Goal: Information Seeking & Learning: Learn about a topic

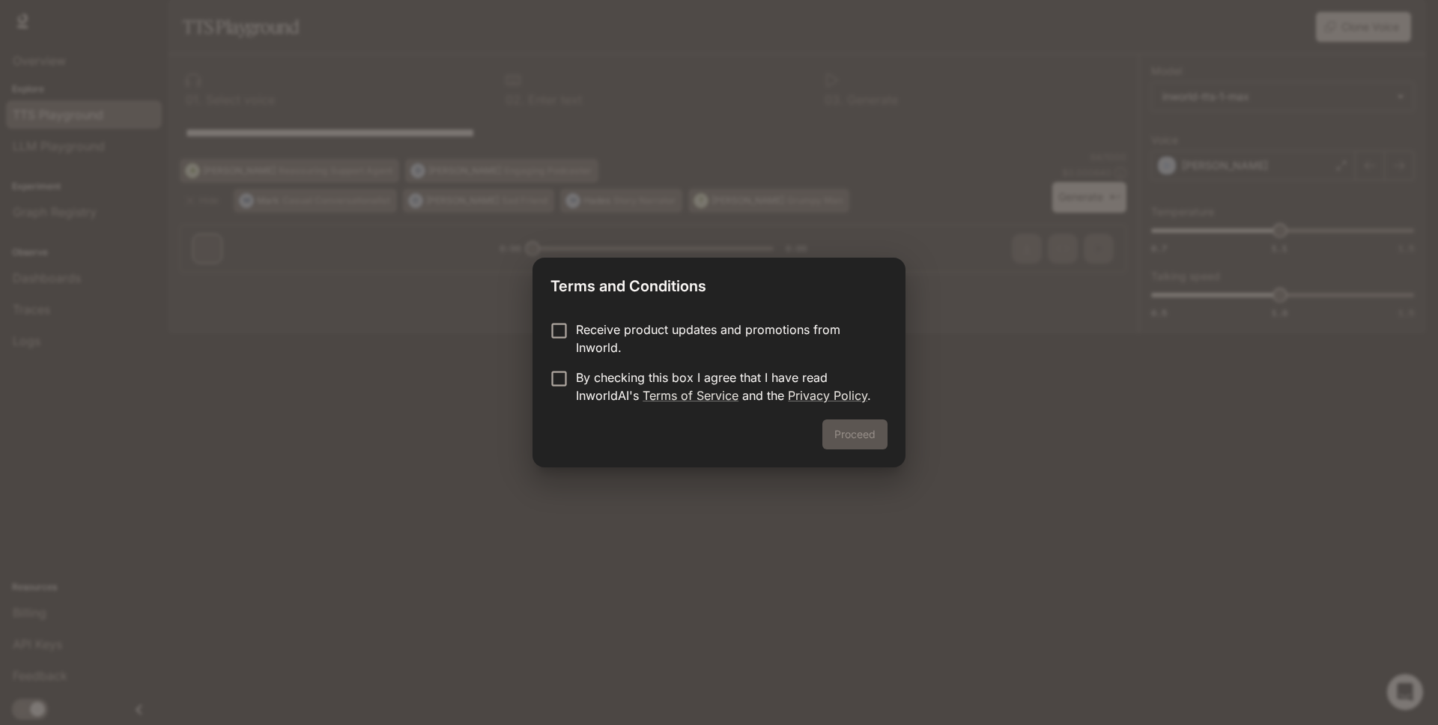
click at [710, 339] on p "Receive product updates and promotions from Inworld." at bounding box center [725, 338] width 299 height 36
click at [628, 381] on p "By checking this box I agree that I have read InworldAI's Terms of Service and …" at bounding box center [725, 386] width 299 height 36
click at [851, 428] on button "Proceed" at bounding box center [854, 434] width 65 height 30
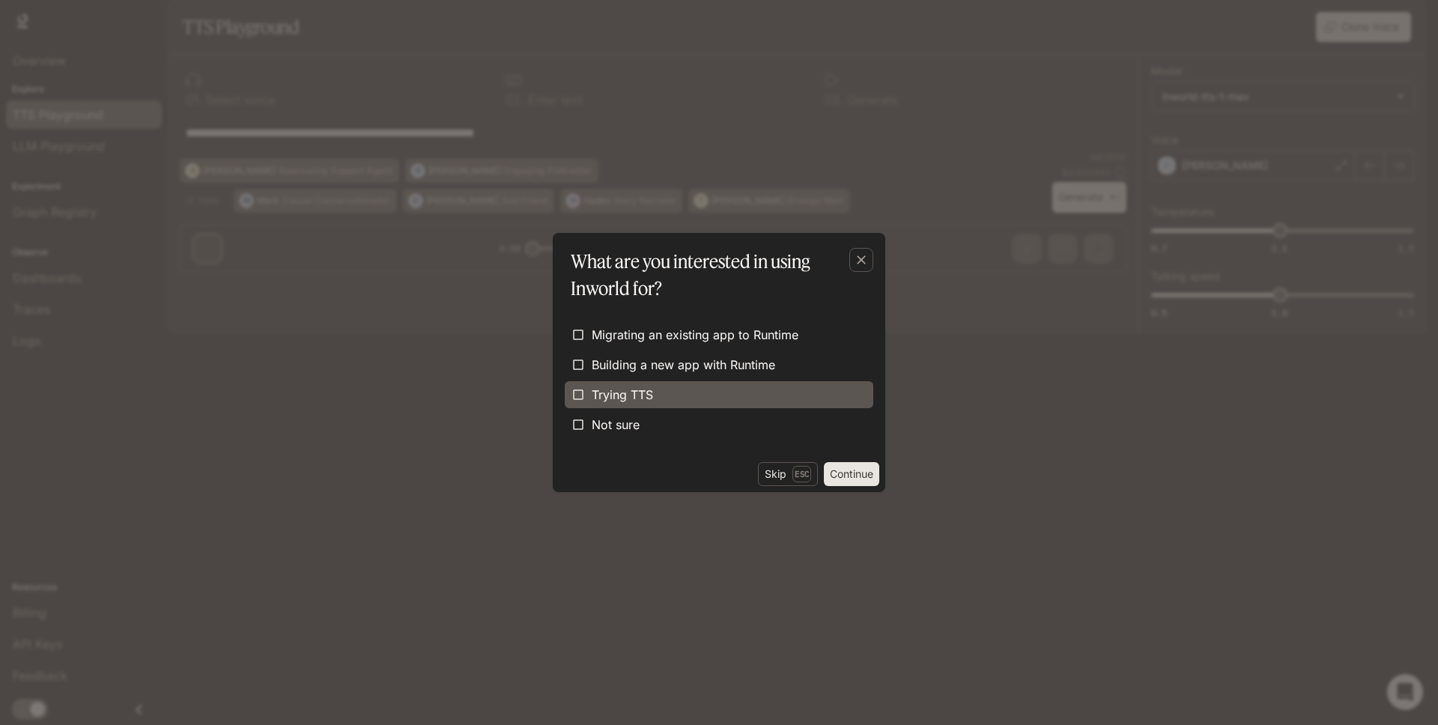
click at [668, 388] on label "Trying TTS" at bounding box center [719, 394] width 308 height 27
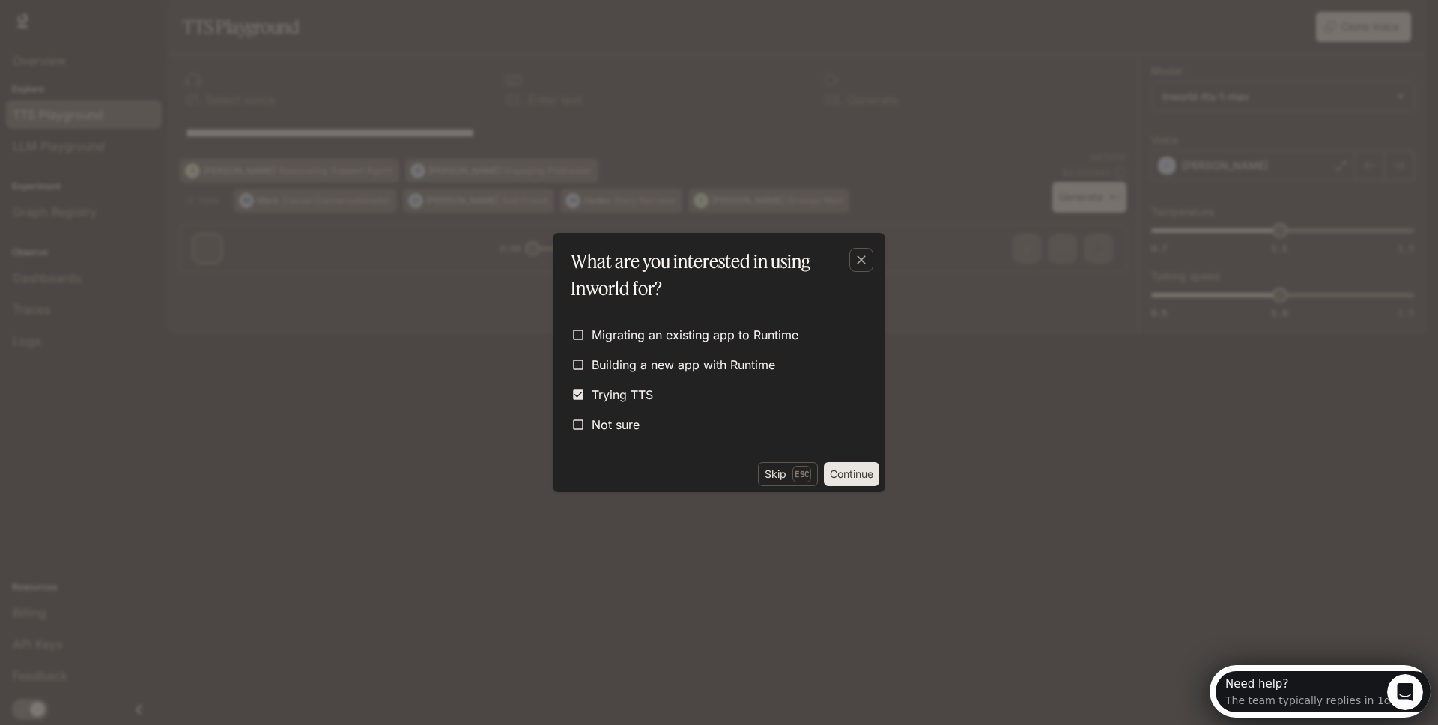
click at [840, 471] on button "Continue" at bounding box center [851, 474] width 55 height 24
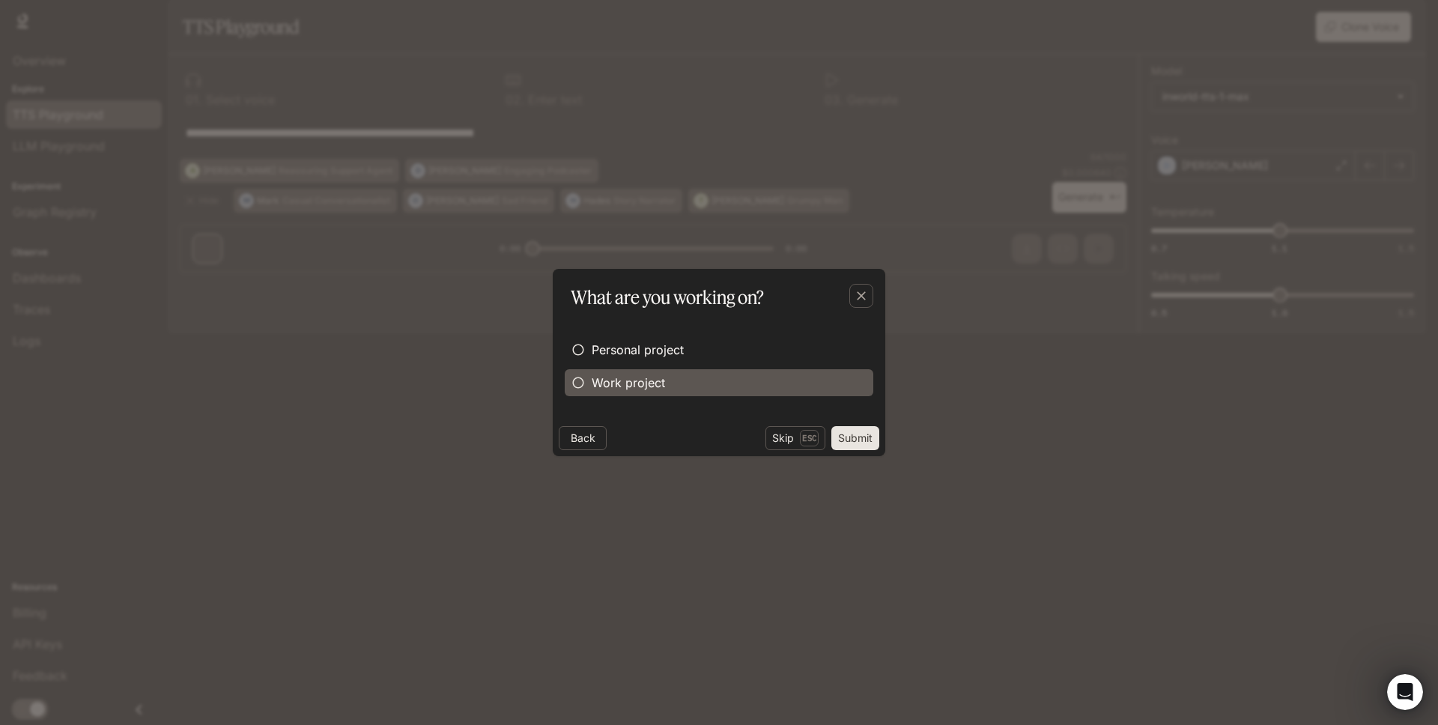
click at [675, 380] on label "Work project" at bounding box center [719, 382] width 308 height 27
click at [837, 433] on button "Continue" at bounding box center [851, 438] width 55 height 24
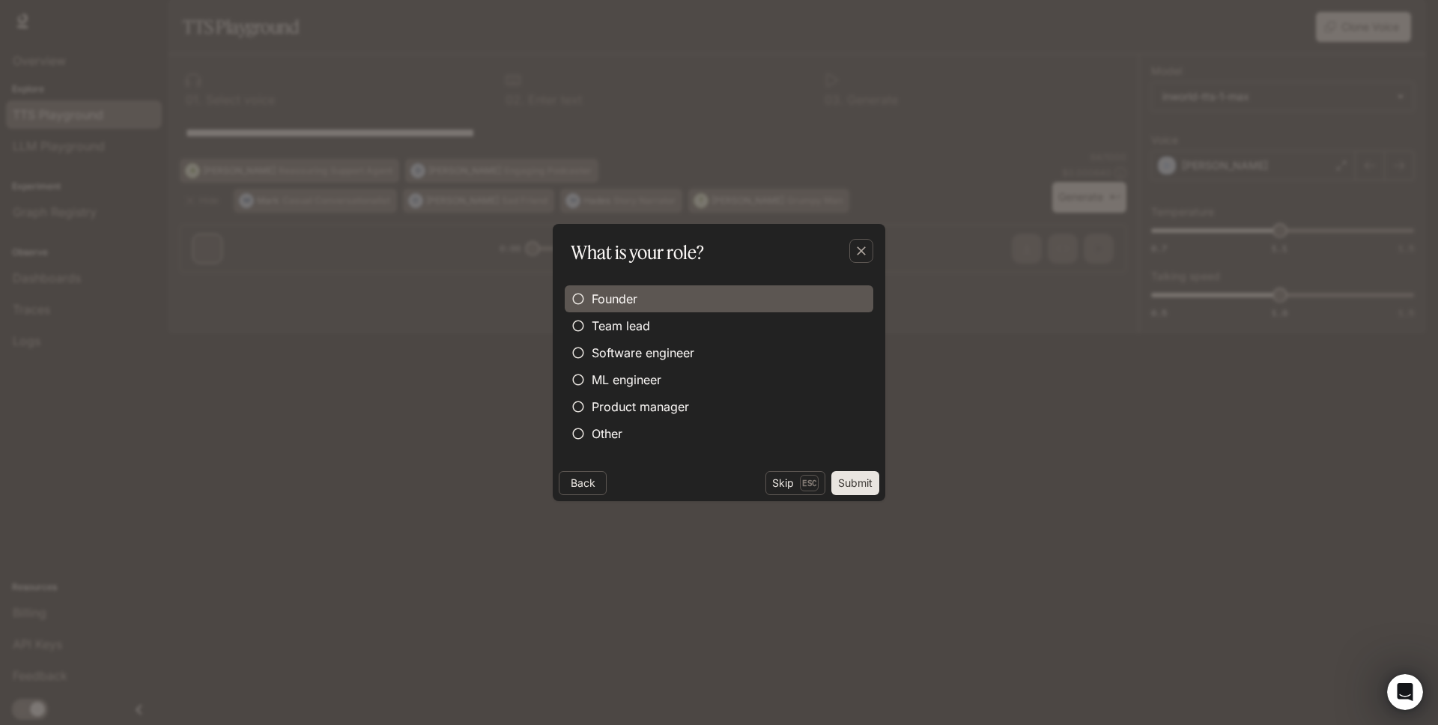
click at [682, 303] on label "Founder" at bounding box center [719, 298] width 308 height 27
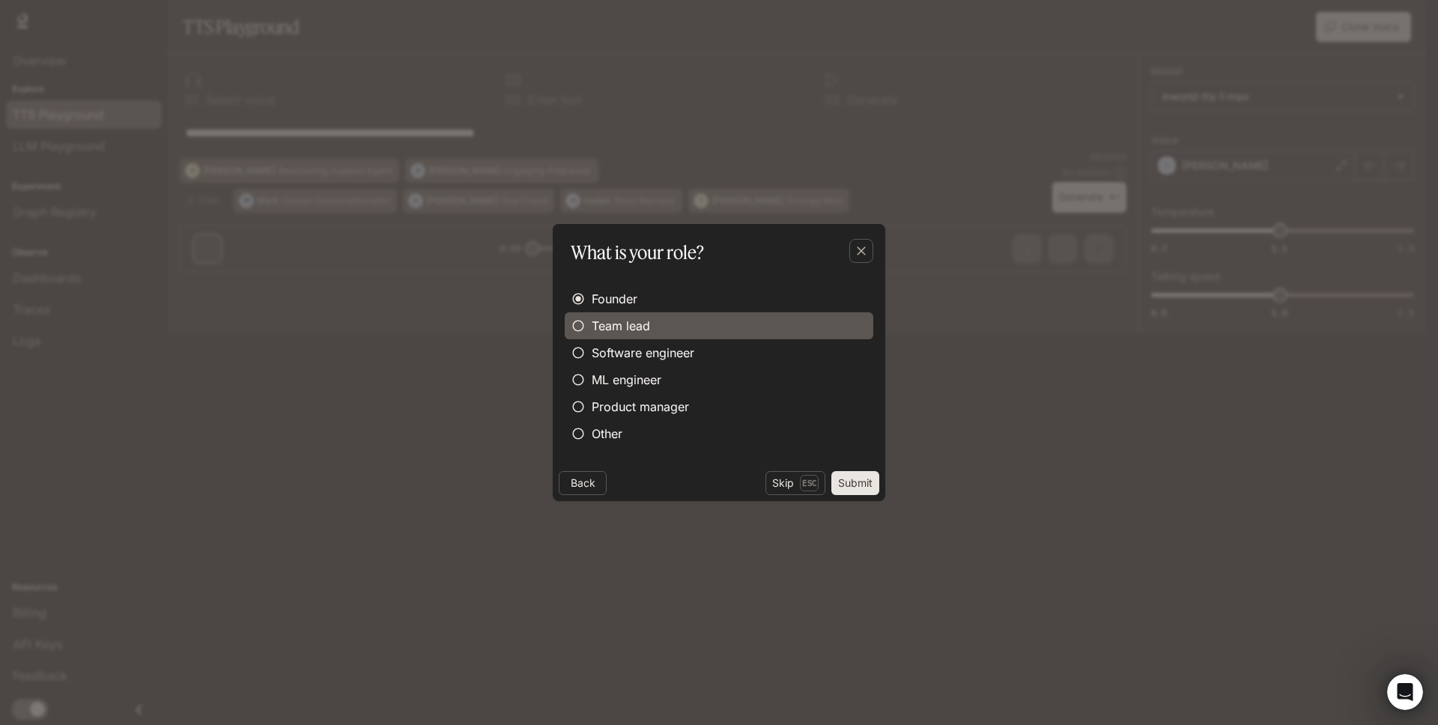
click at [686, 320] on label "Team lead" at bounding box center [719, 325] width 308 height 27
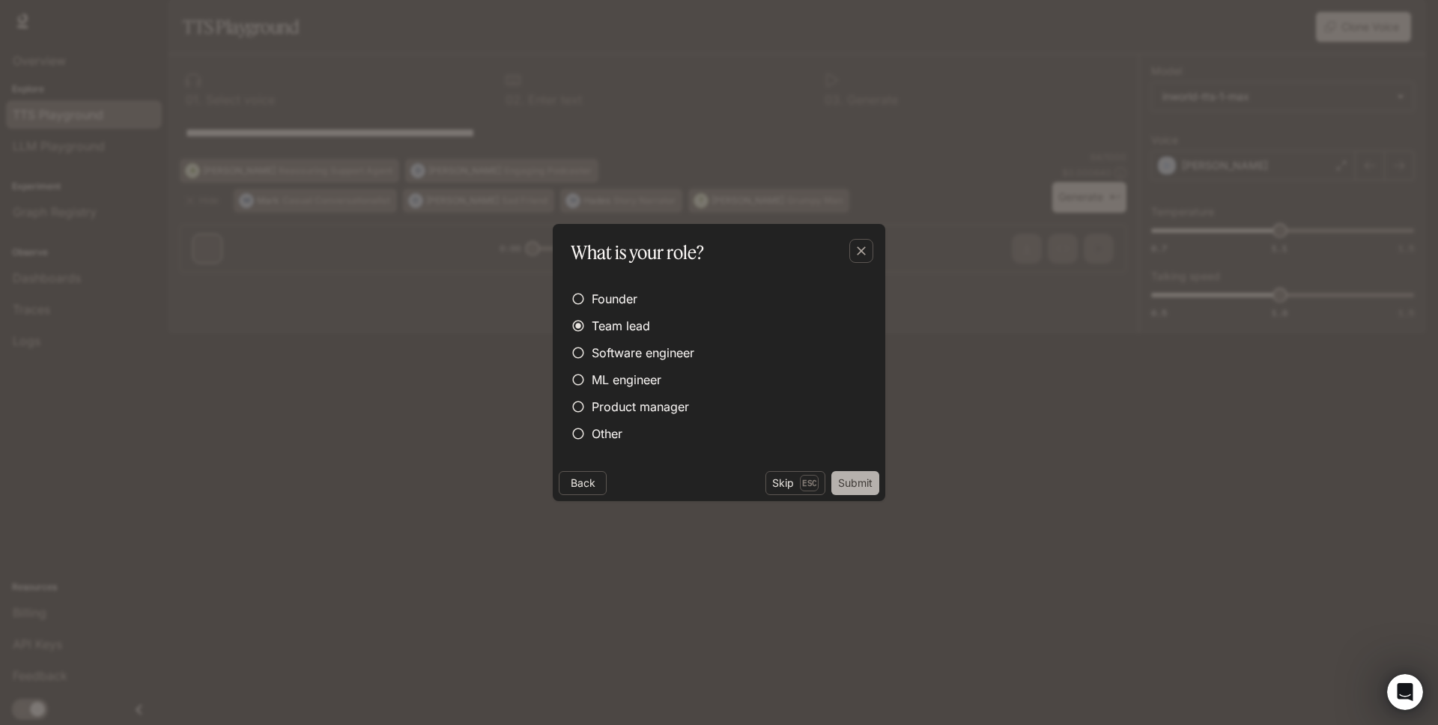
click at [859, 482] on button "Submit" at bounding box center [855, 483] width 48 height 24
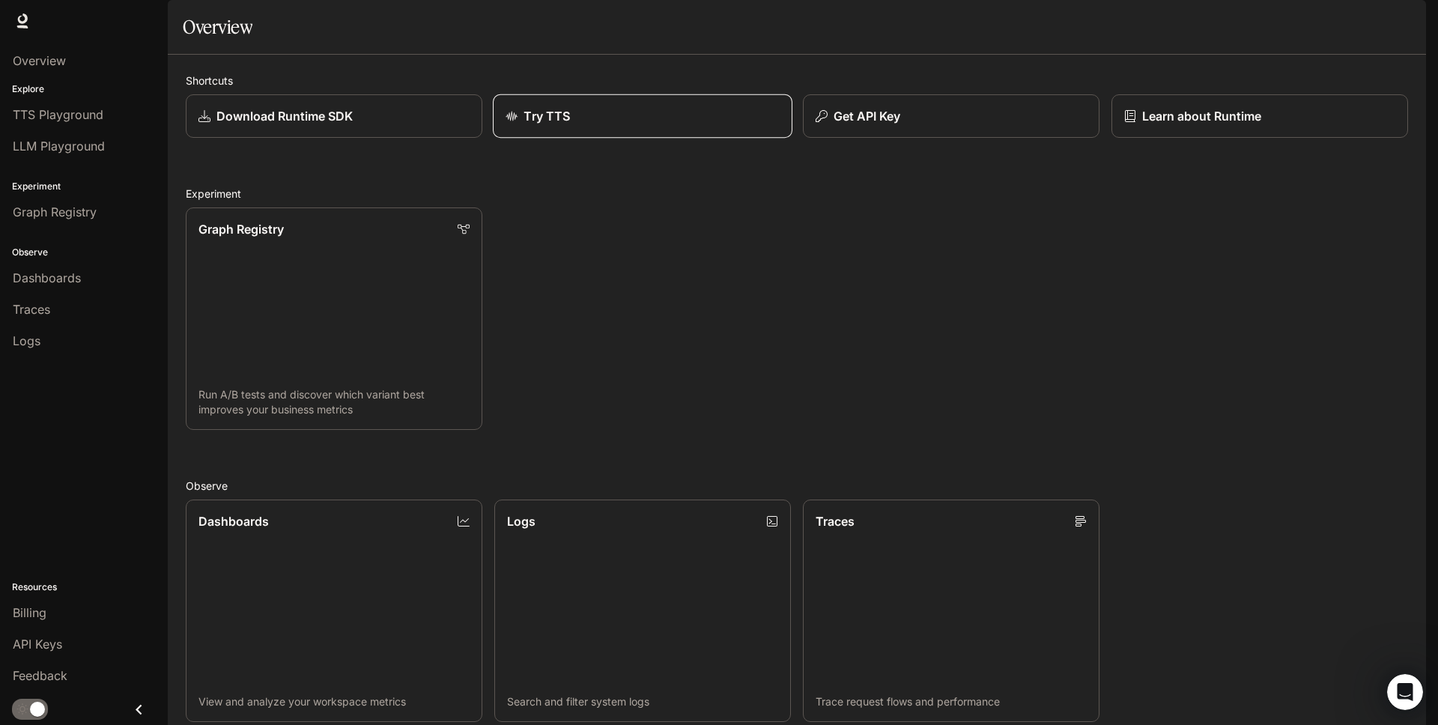
click at [574, 125] on div "Try TTS" at bounding box center [642, 116] width 274 height 18
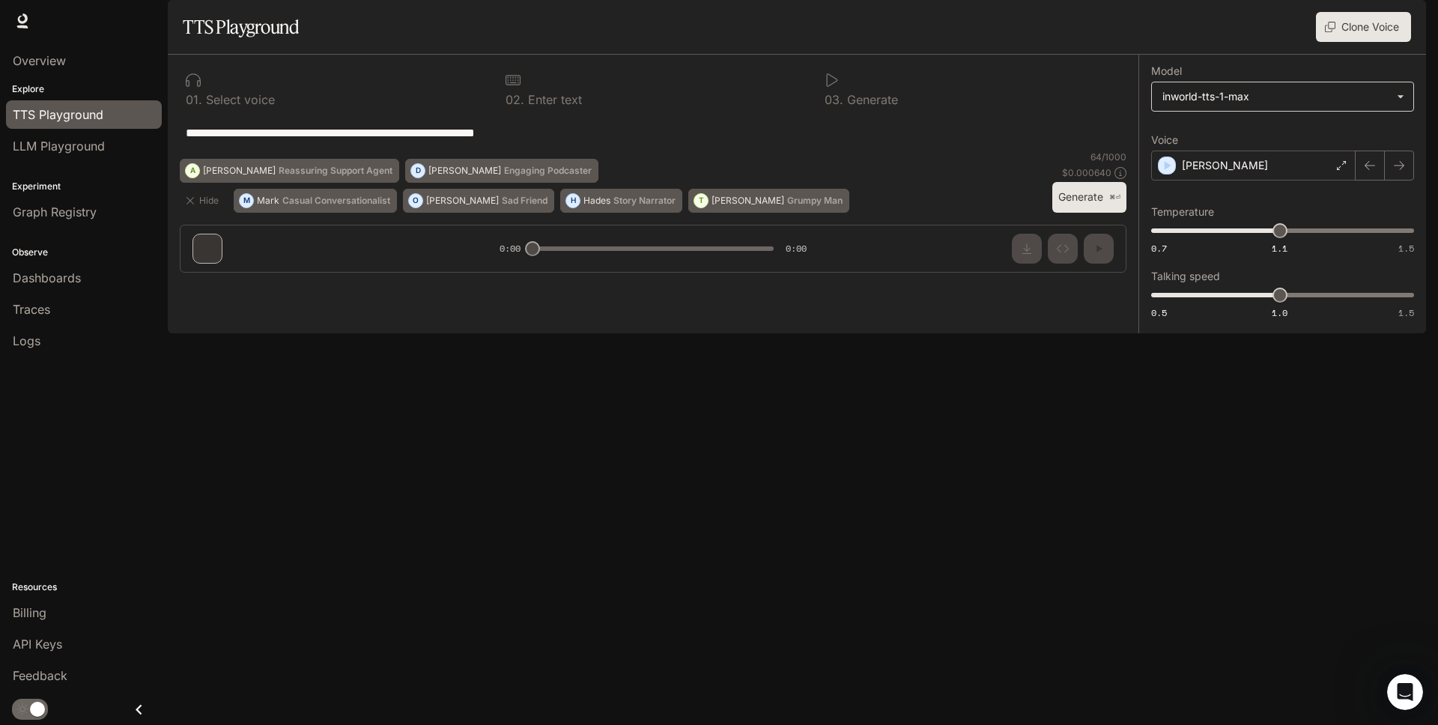
click at [1302, 143] on body "**********" at bounding box center [719, 362] width 1438 height 725
click at [1299, 142] on div at bounding box center [719, 362] width 1438 height 725
click at [1070, 213] on button "Generate ⌘⏎" at bounding box center [1089, 197] width 74 height 31
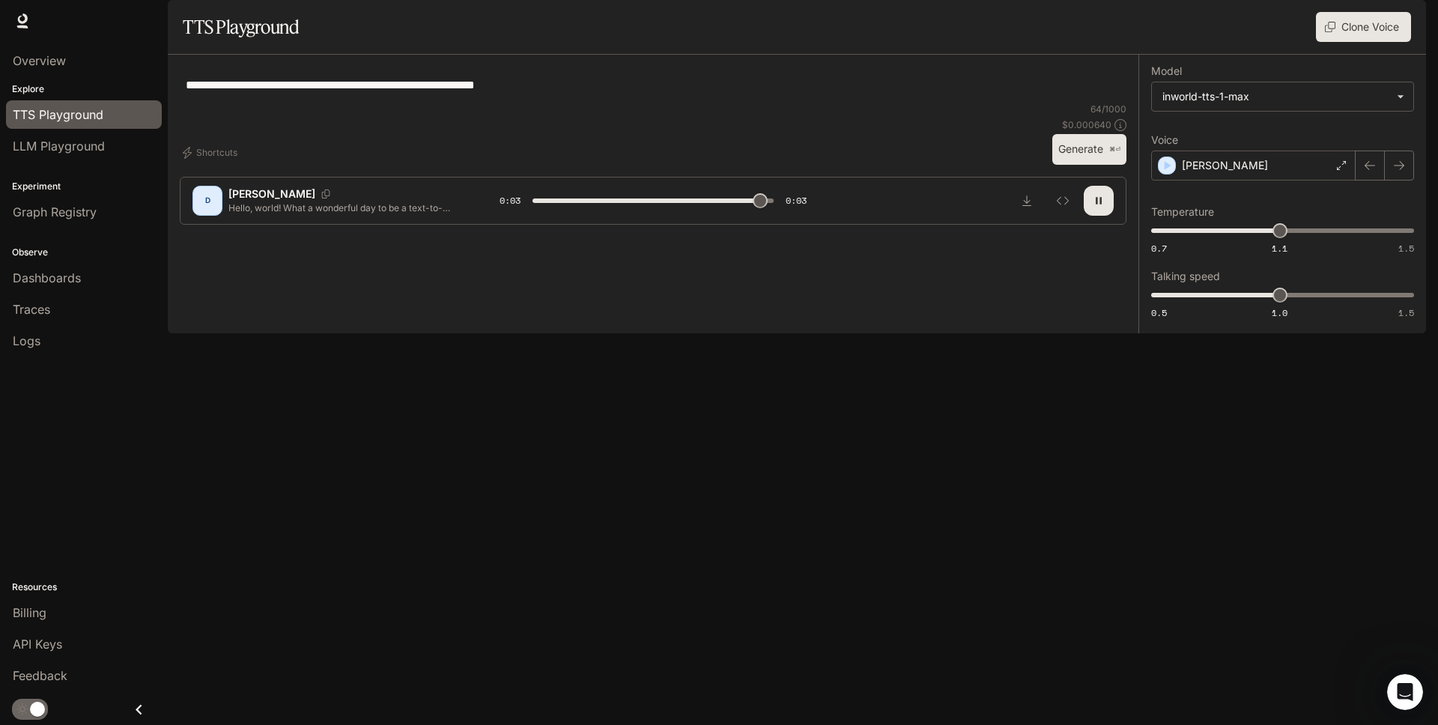
type input "*"
click at [1202, 173] on p "[PERSON_NAME]" at bounding box center [1224, 165] width 86 height 15
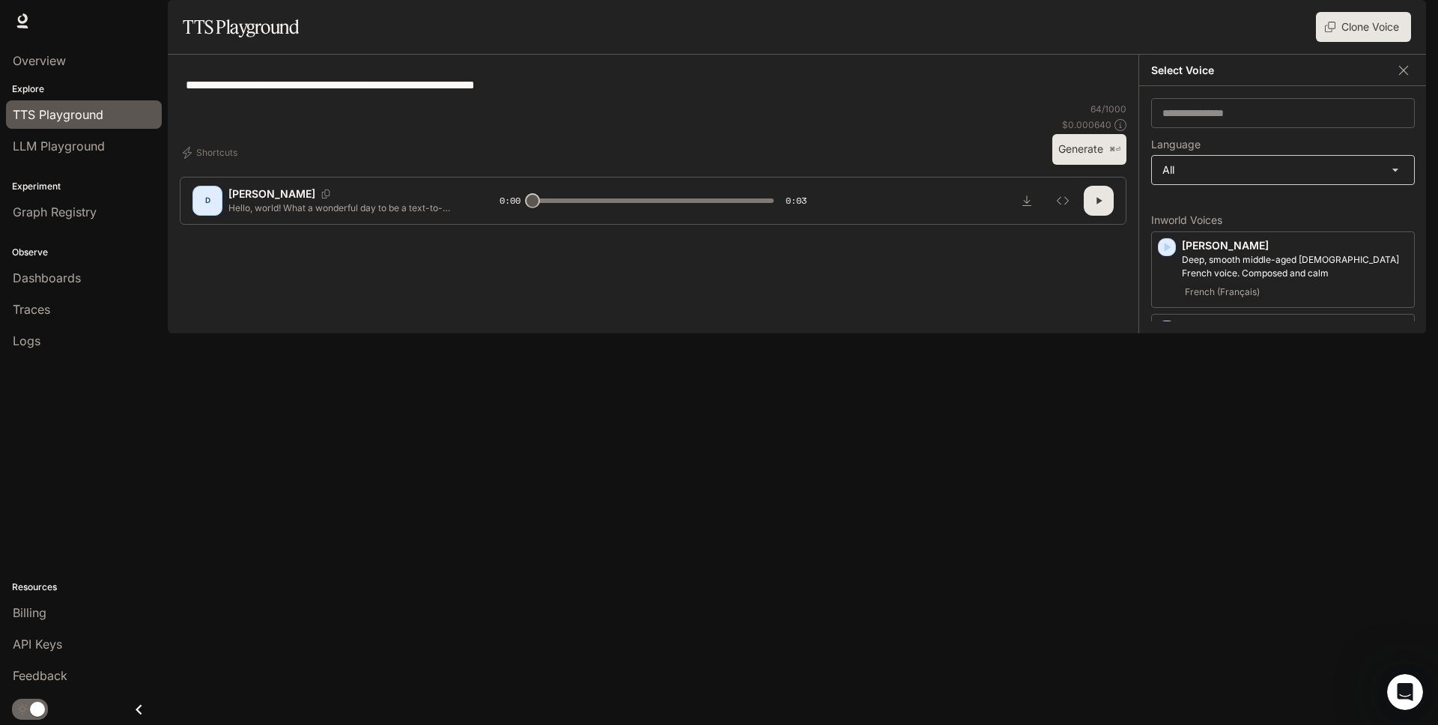
click at [1221, 216] on body "**********" at bounding box center [719, 362] width 1438 height 725
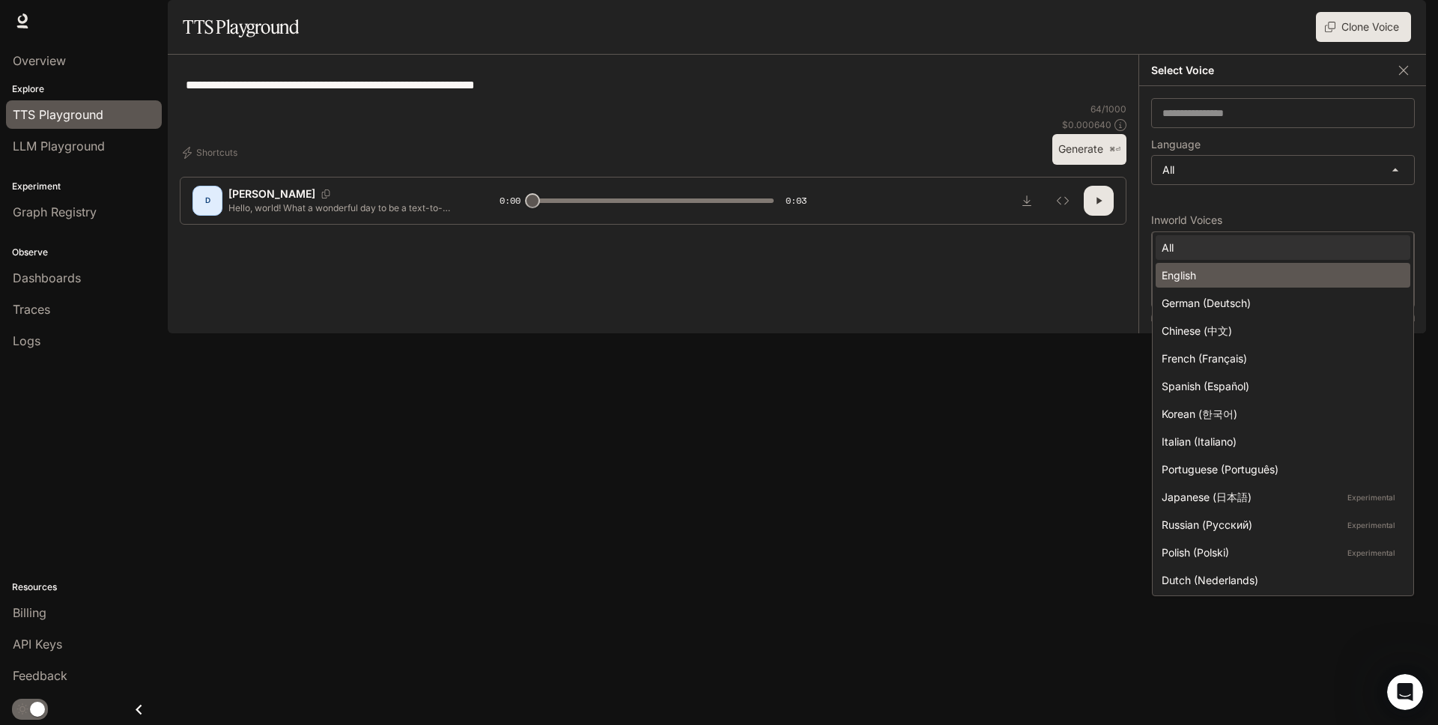
click at [1221, 285] on li "English" at bounding box center [1282, 275] width 255 height 25
type input "*****"
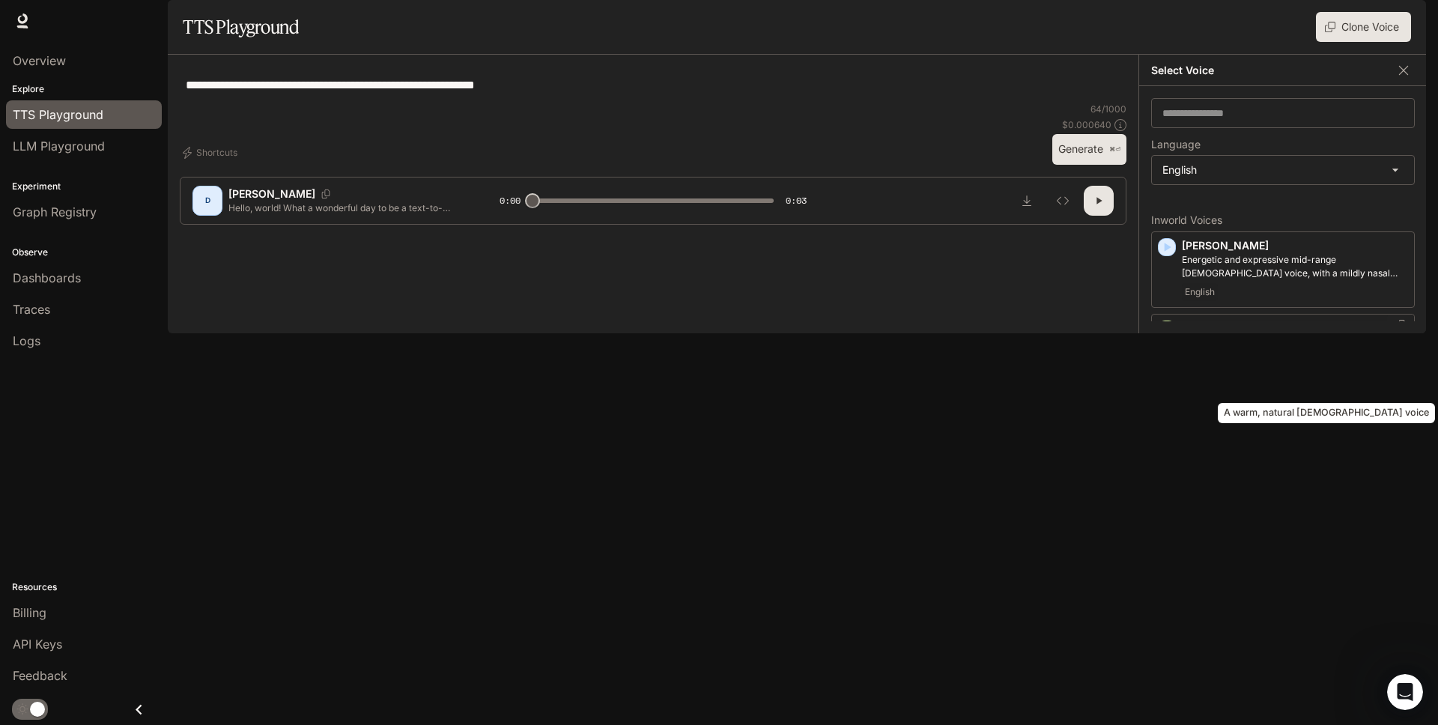
click at [1292, 349] on p "A warm, natural [DEMOGRAPHIC_DATA] voice" at bounding box center [1294, 341] width 226 height 13
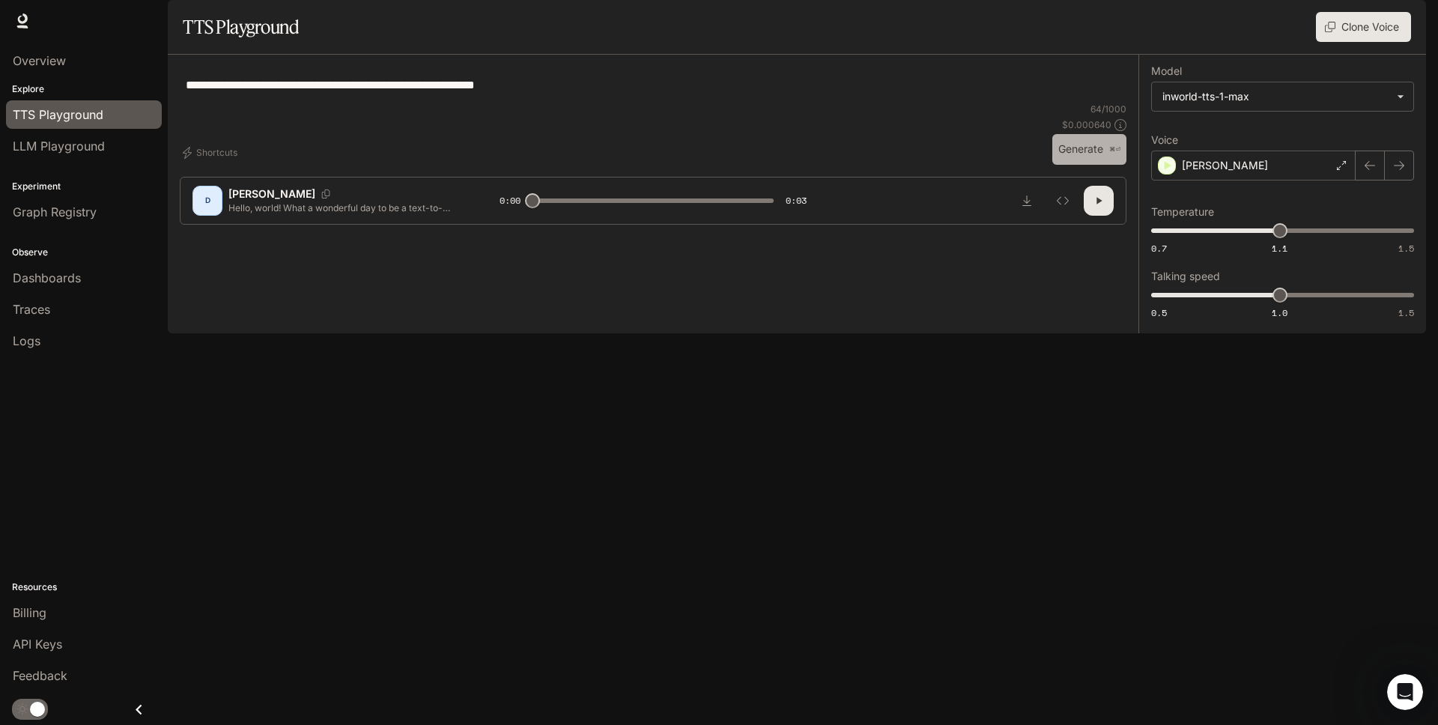
click at [1064, 165] on button "Generate ⌘⏎" at bounding box center [1089, 149] width 74 height 31
click at [1232, 180] on div "[PERSON_NAME]" at bounding box center [1253, 165] width 204 height 30
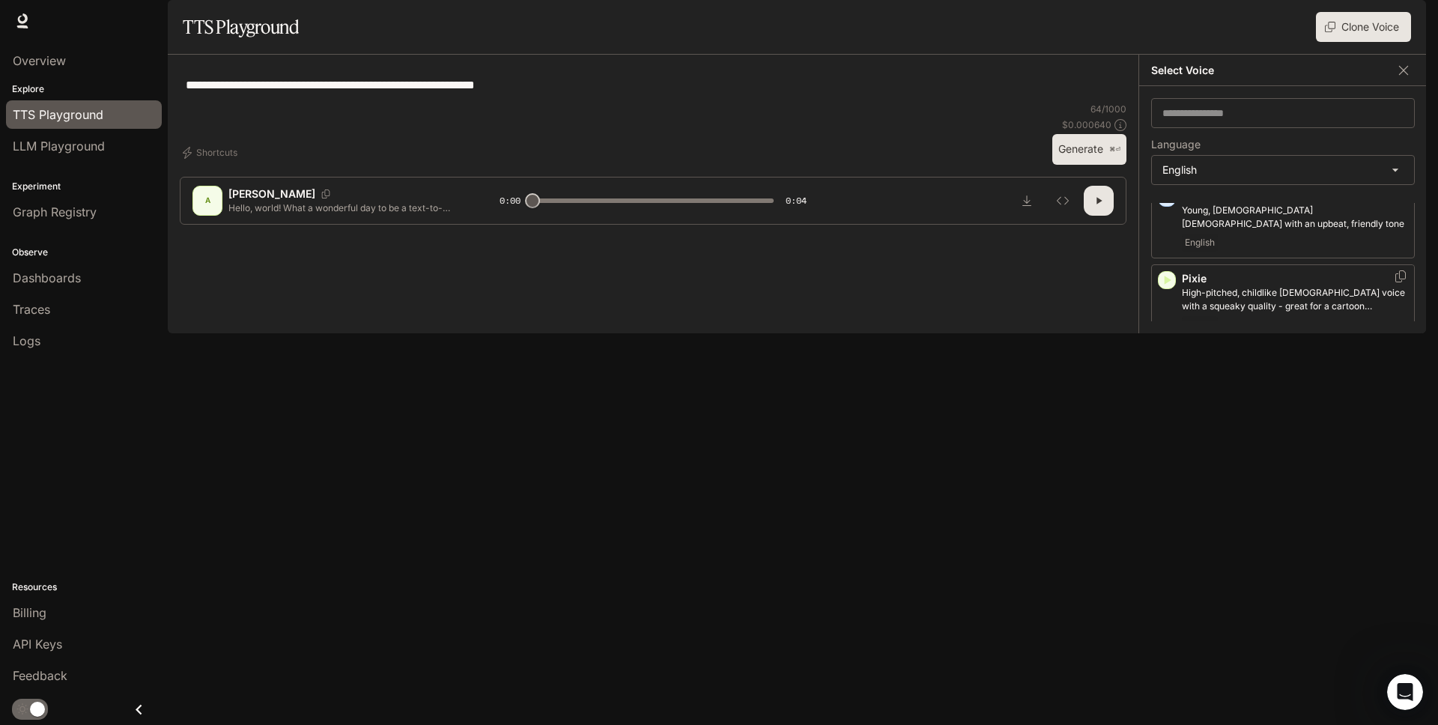
scroll to position [799, 0]
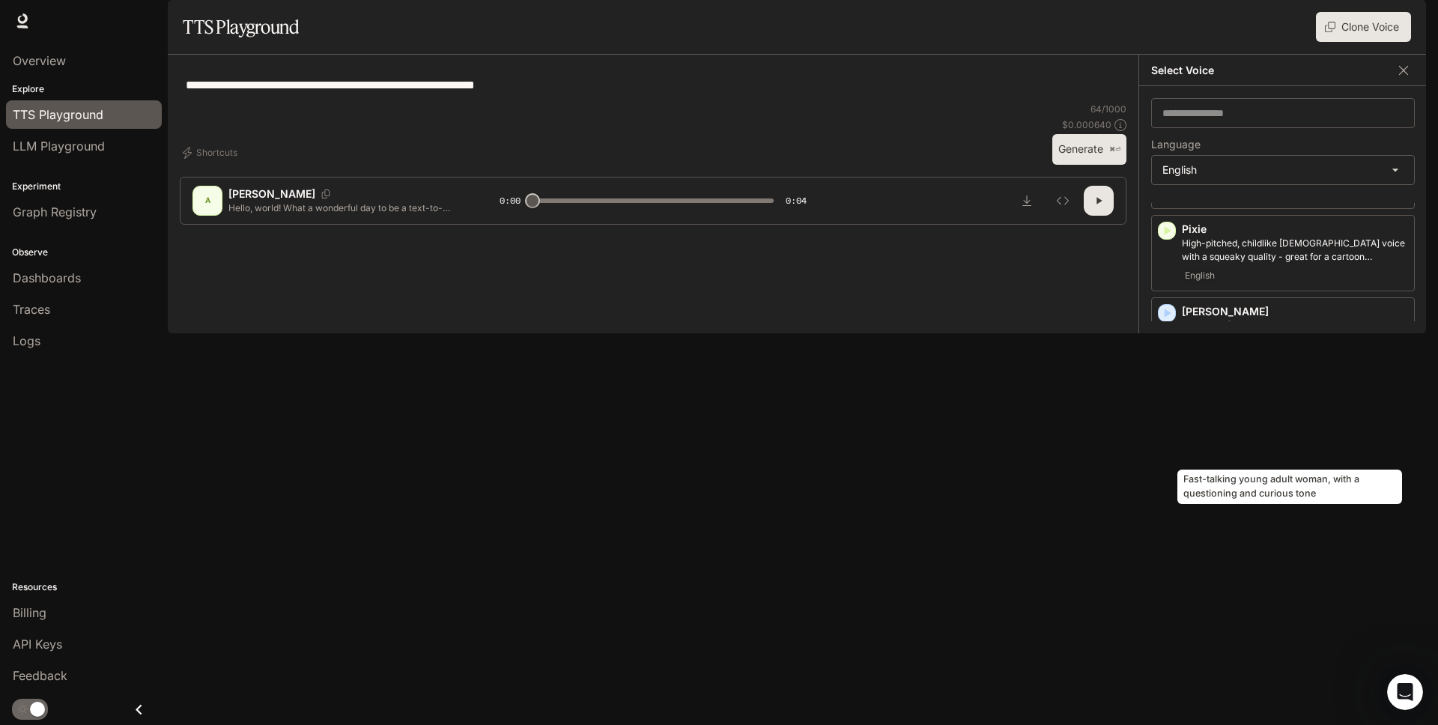
click at [1262, 428] on p "Fast-talking young adult woman, with a questioning and curious tone" at bounding box center [1294, 414] width 226 height 27
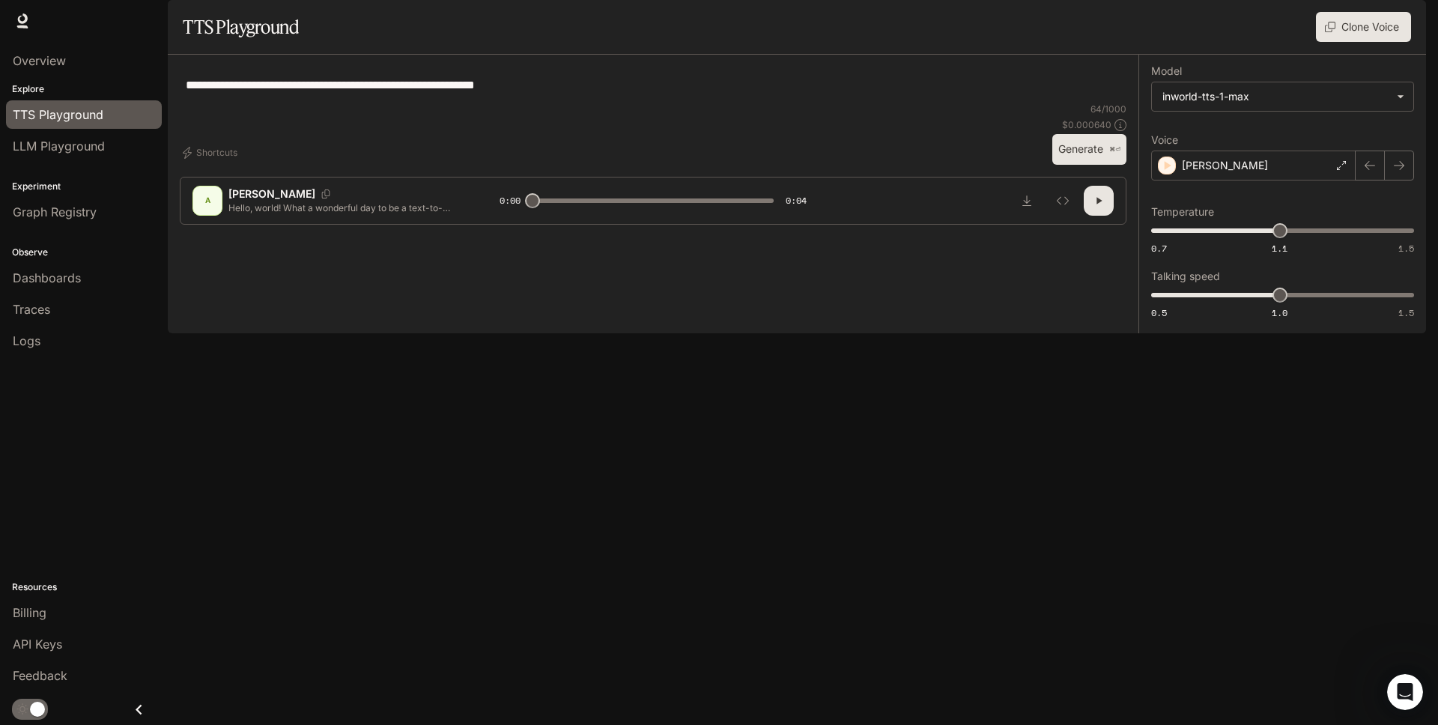
click at [1071, 165] on button "Generate ⌘⏎" at bounding box center [1089, 149] width 74 height 31
click at [1251, 180] on div "[PERSON_NAME]" at bounding box center [1253, 165] width 204 height 30
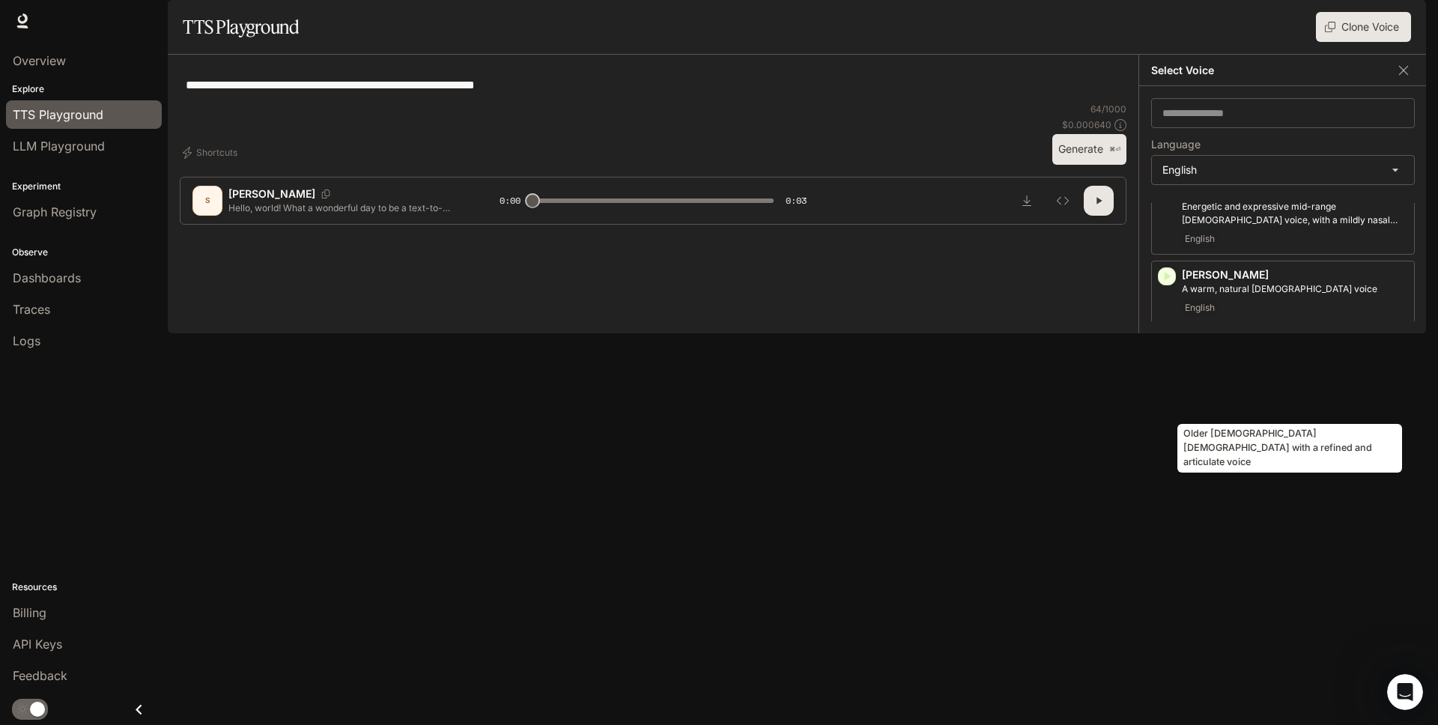
scroll to position [61, 0]
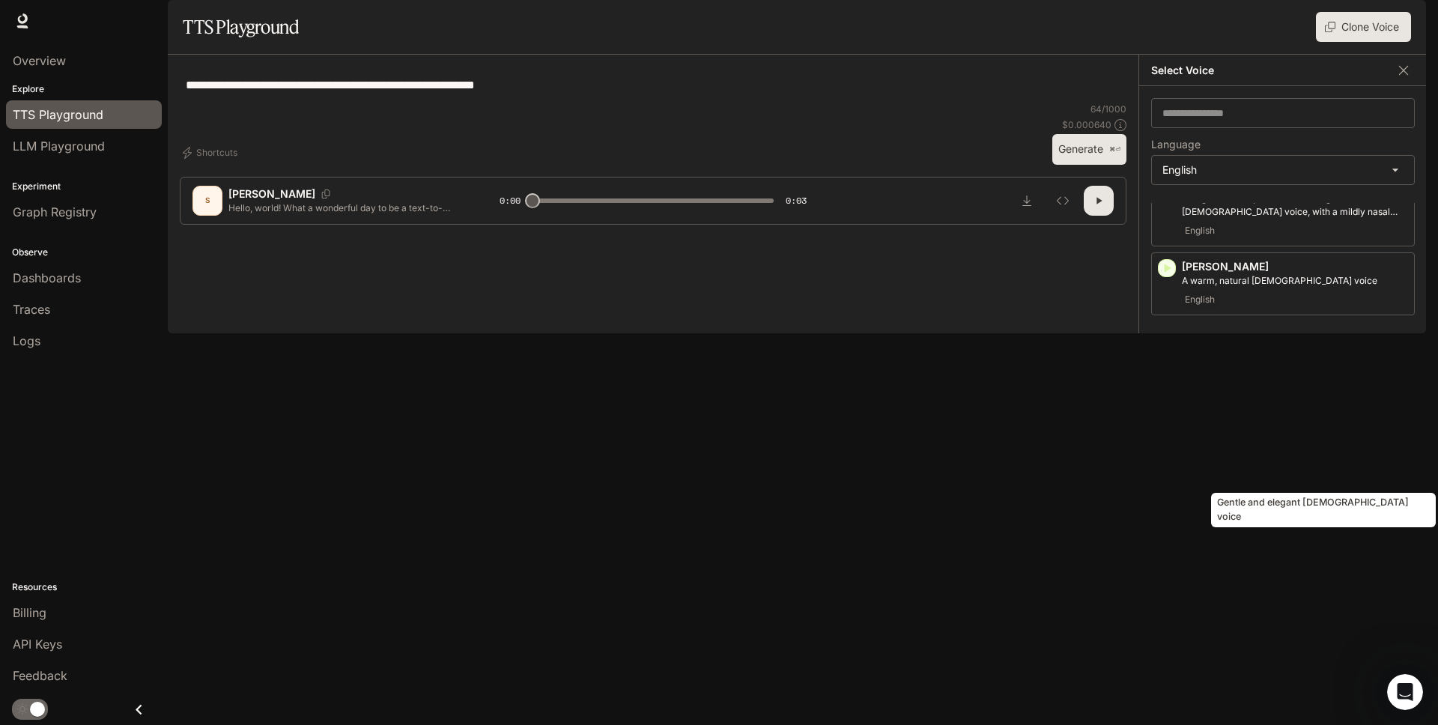
click at [1205, 439] on p "Gentle and elegant [DEMOGRAPHIC_DATA] voice" at bounding box center [1294, 431] width 226 height 13
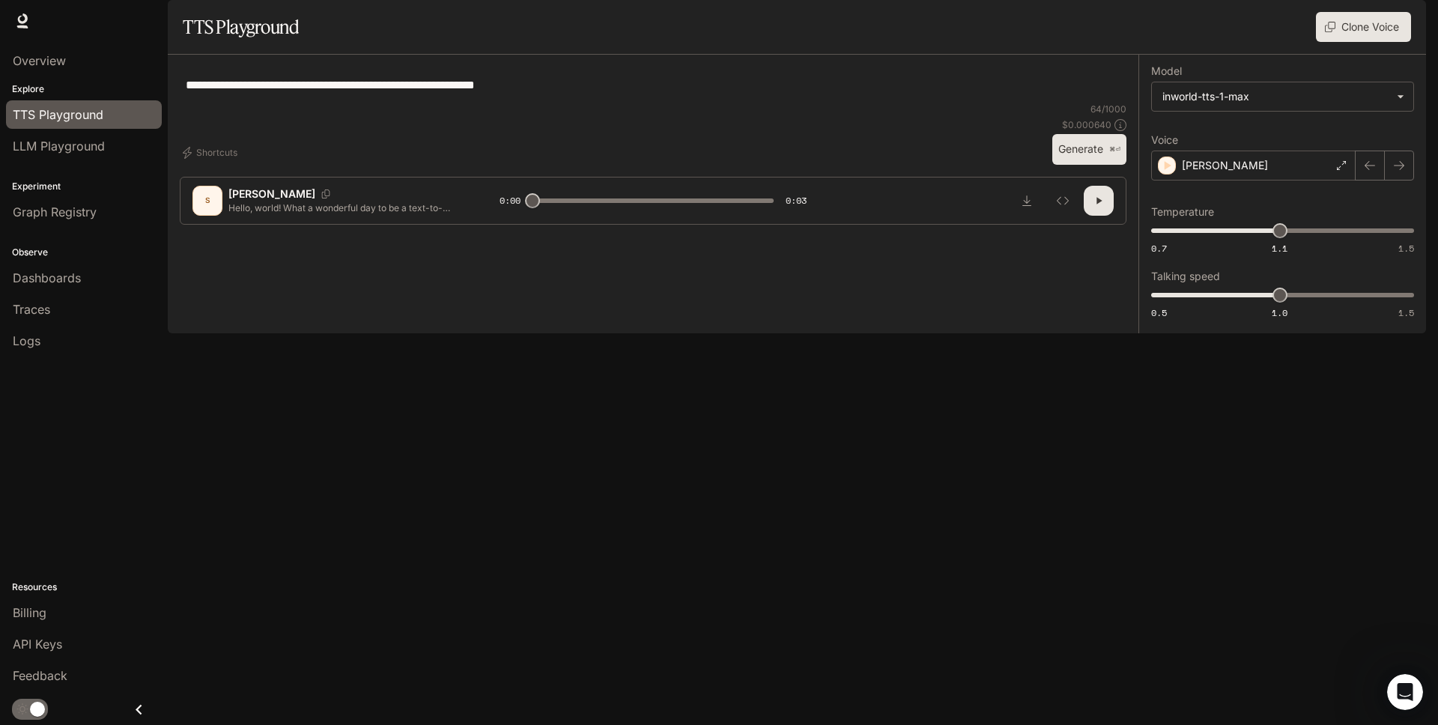
click at [1086, 165] on button "Generate ⌘⏎" at bounding box center [1089, 149] width 74 height 31
type input "*"
click at [37, 609] on span "Billing" at bounding box center [30, 612] width 34 height 18
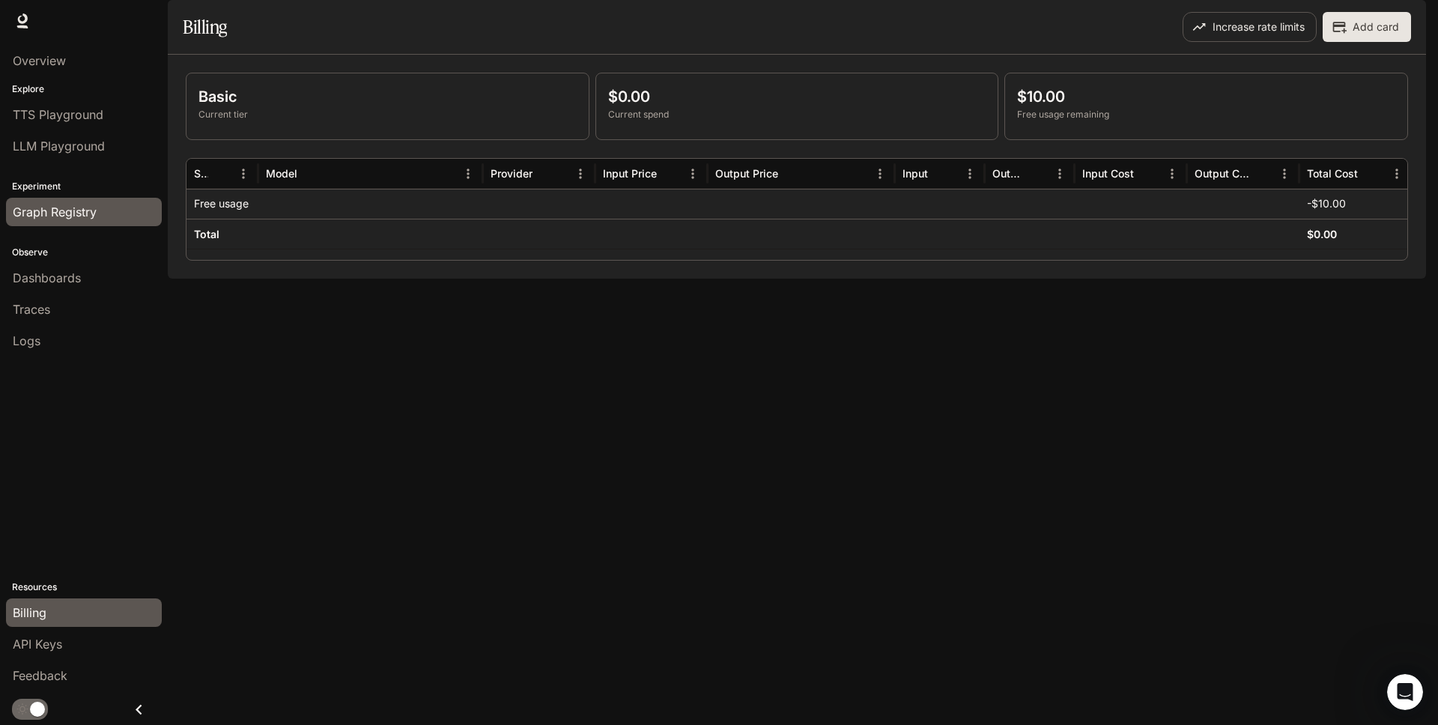
click at [71, 210] on span "Graph Registry" at bounding box center [55, 212] width 84 height 18
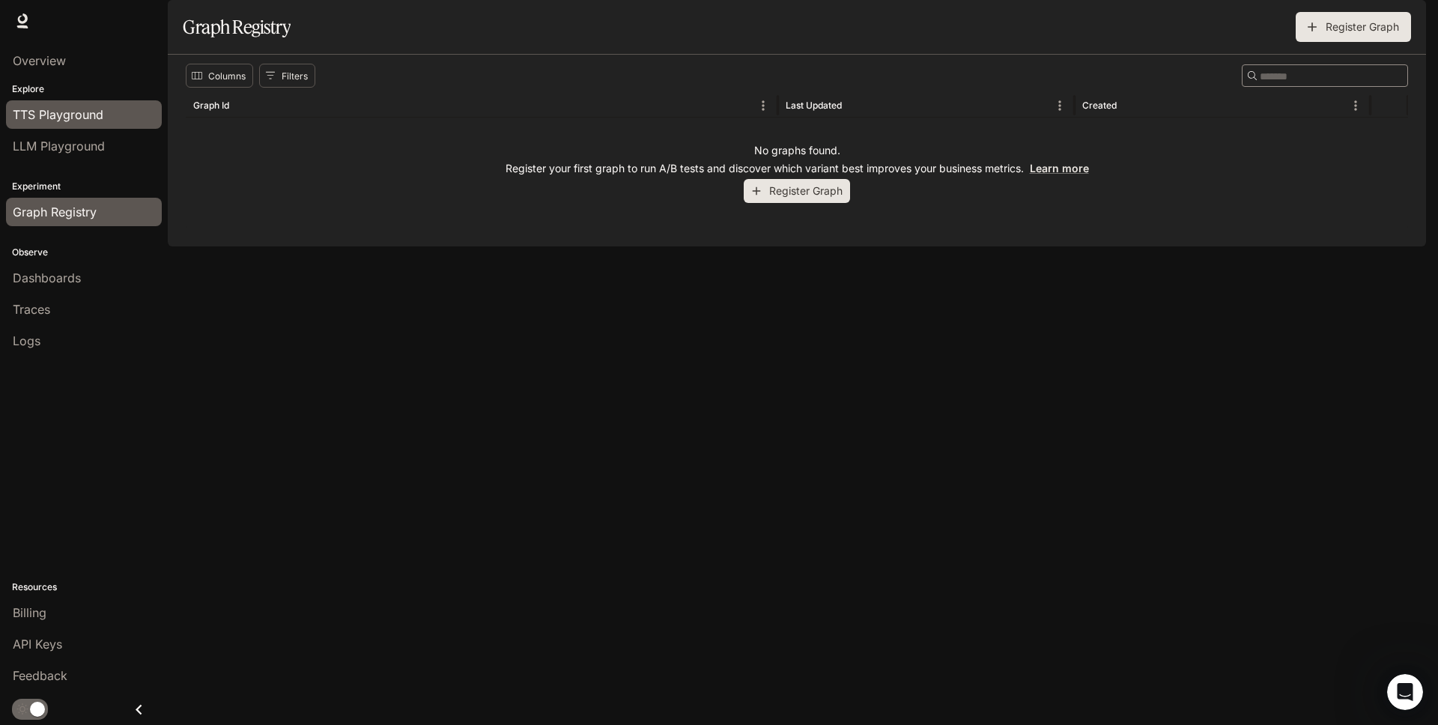
click at [87, 107] on span "TTS Playground" at bounding box center [58, 115] width 91 height 18
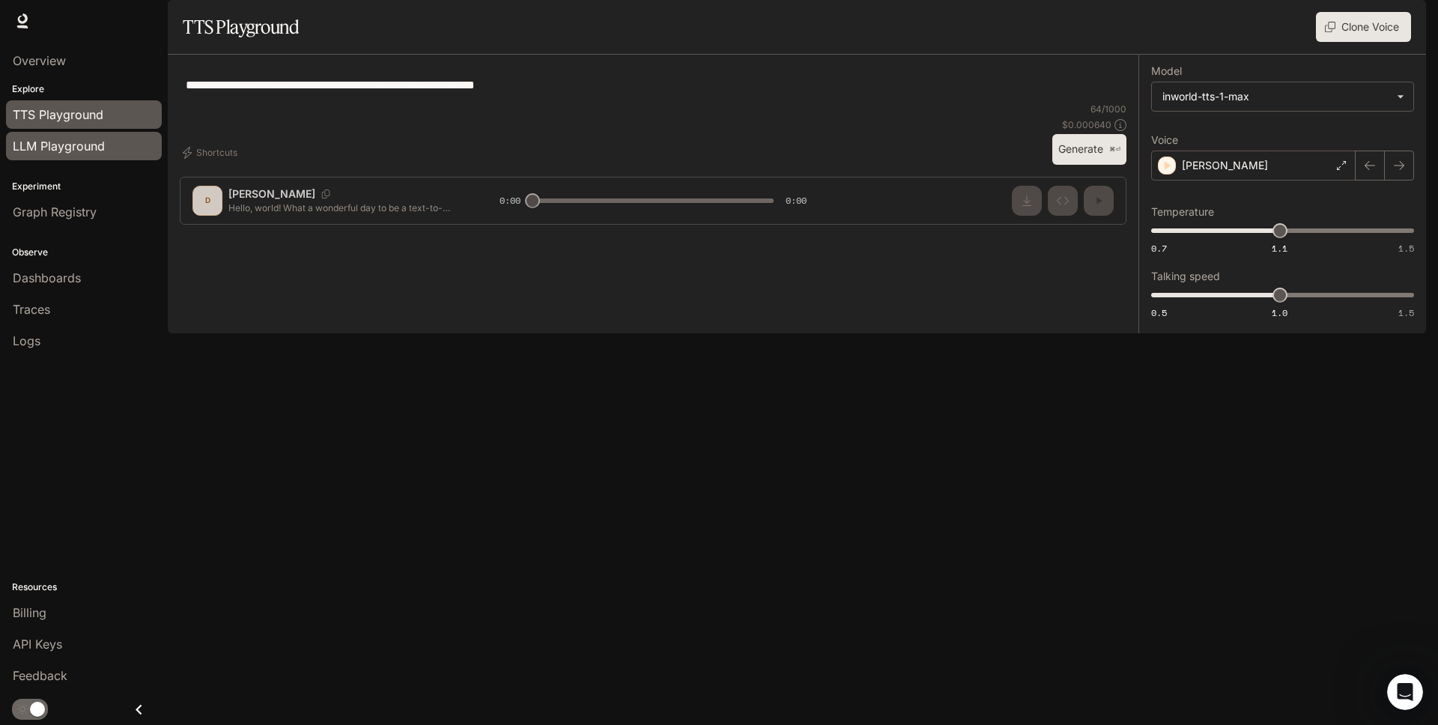
click at [88, 137] on span "LLM Playground" at bounding box center [59, 146] width 92 height 18
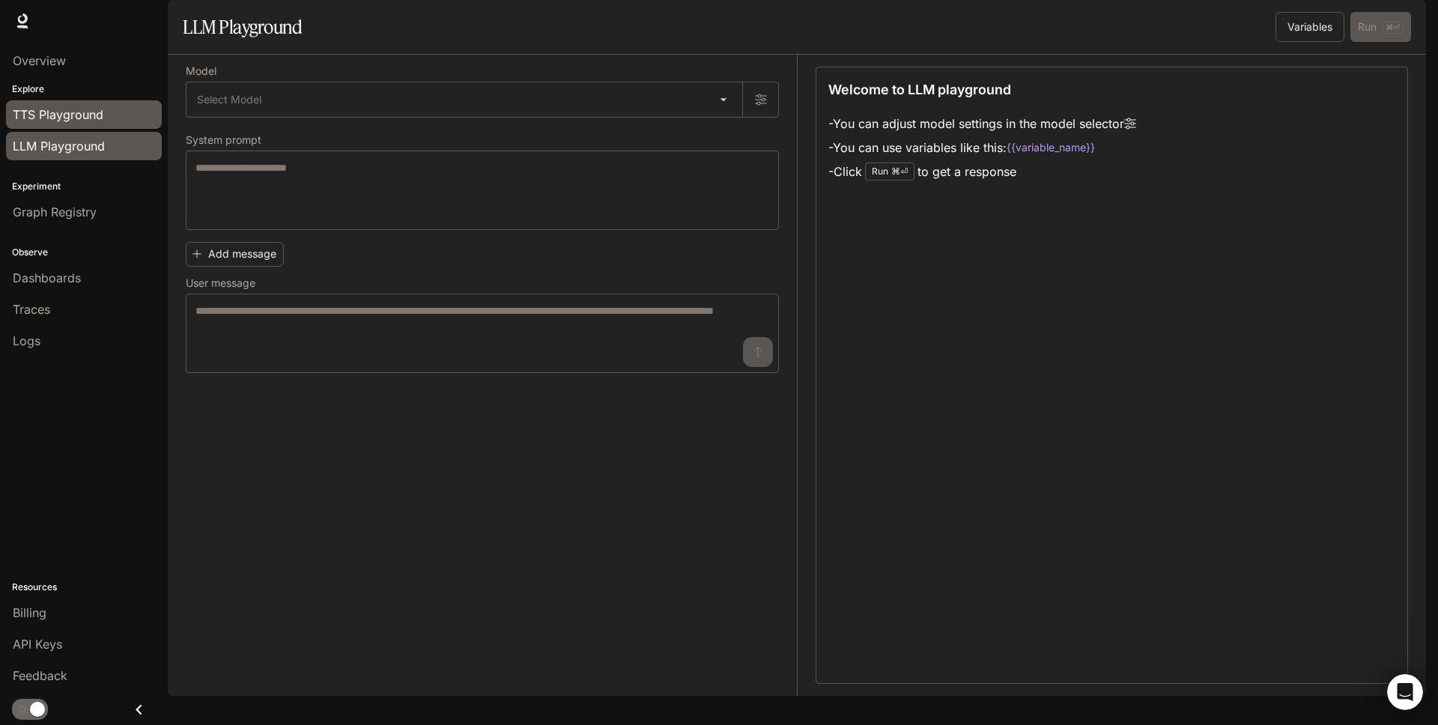
click at [85, 116] on span "TTS Playground" at bounding box center [58, 115] width 91 height 18
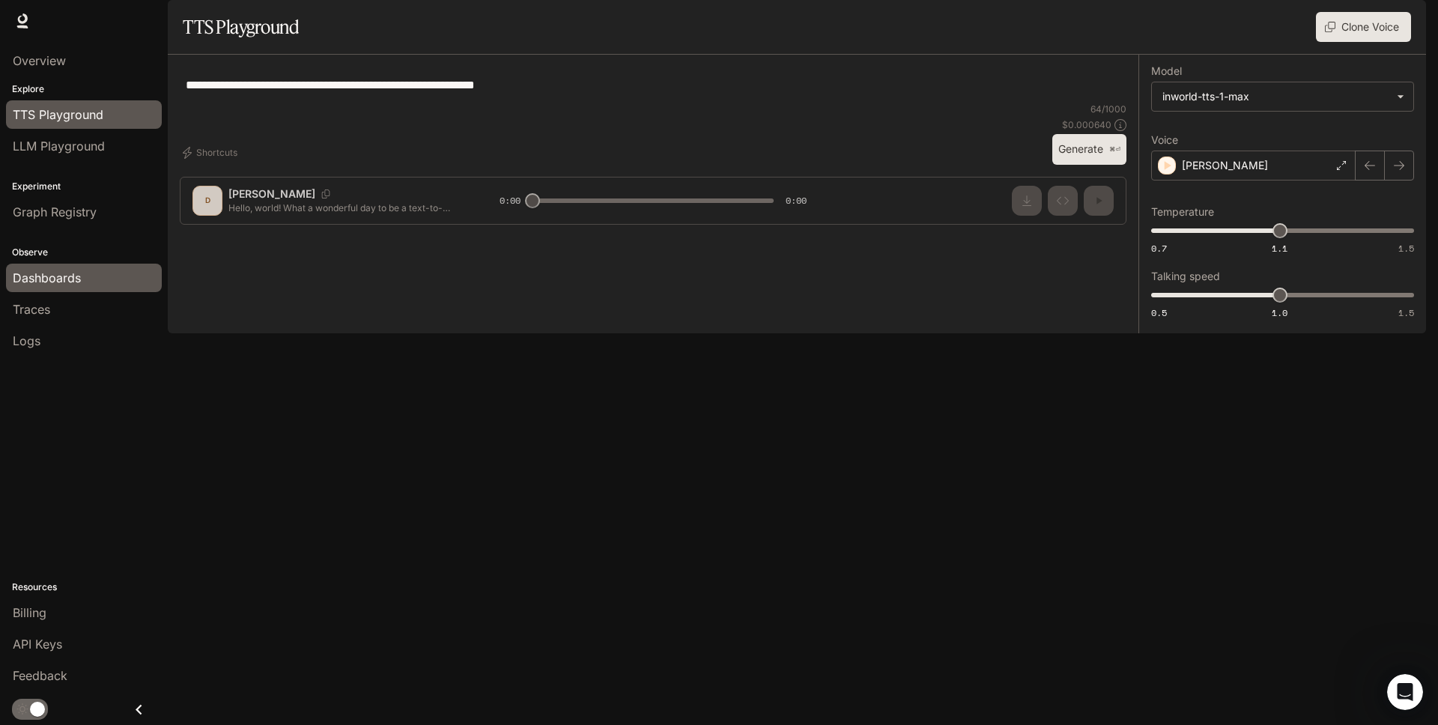
click at [35, 273] on span "Dashboards" at bounding box center [47, 278] width 68 height 18
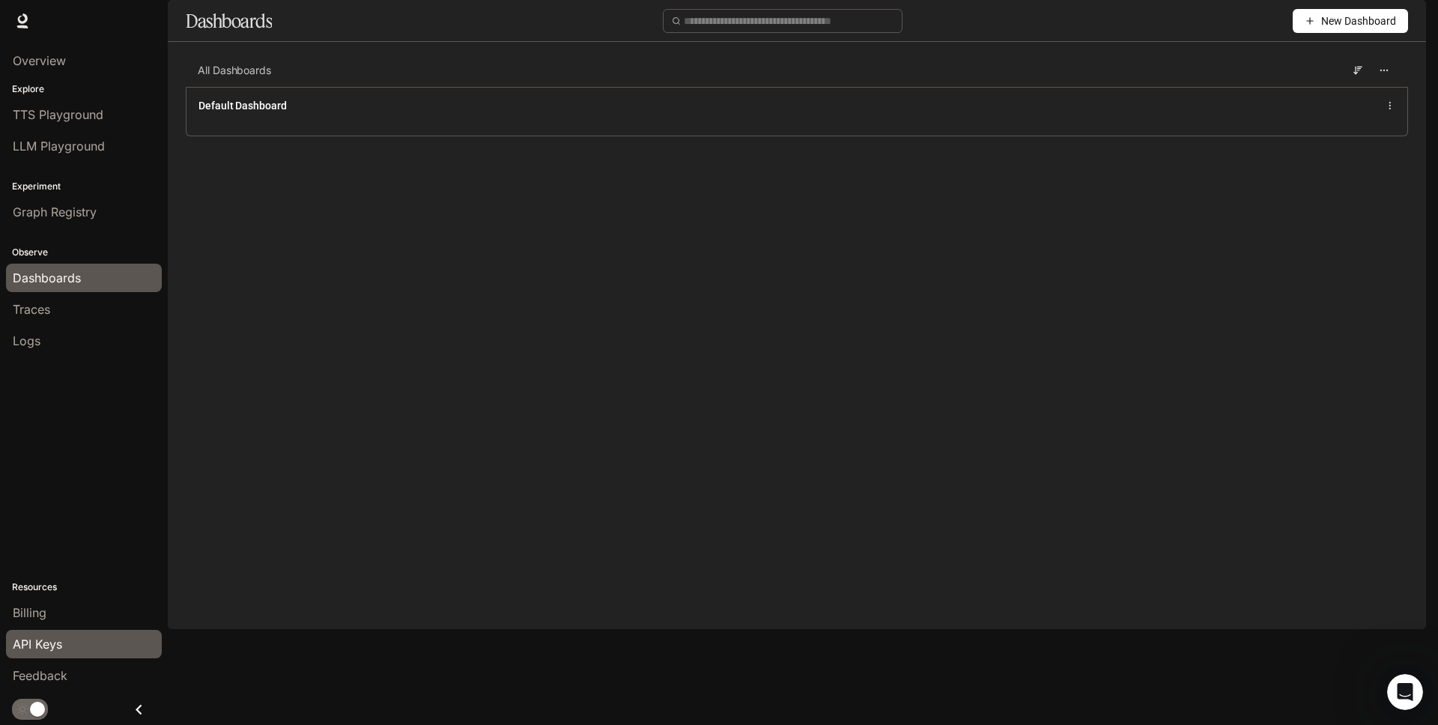
click at [30, 651] on span "API Keys" at bounding box center [37, 644] width 49 height 18
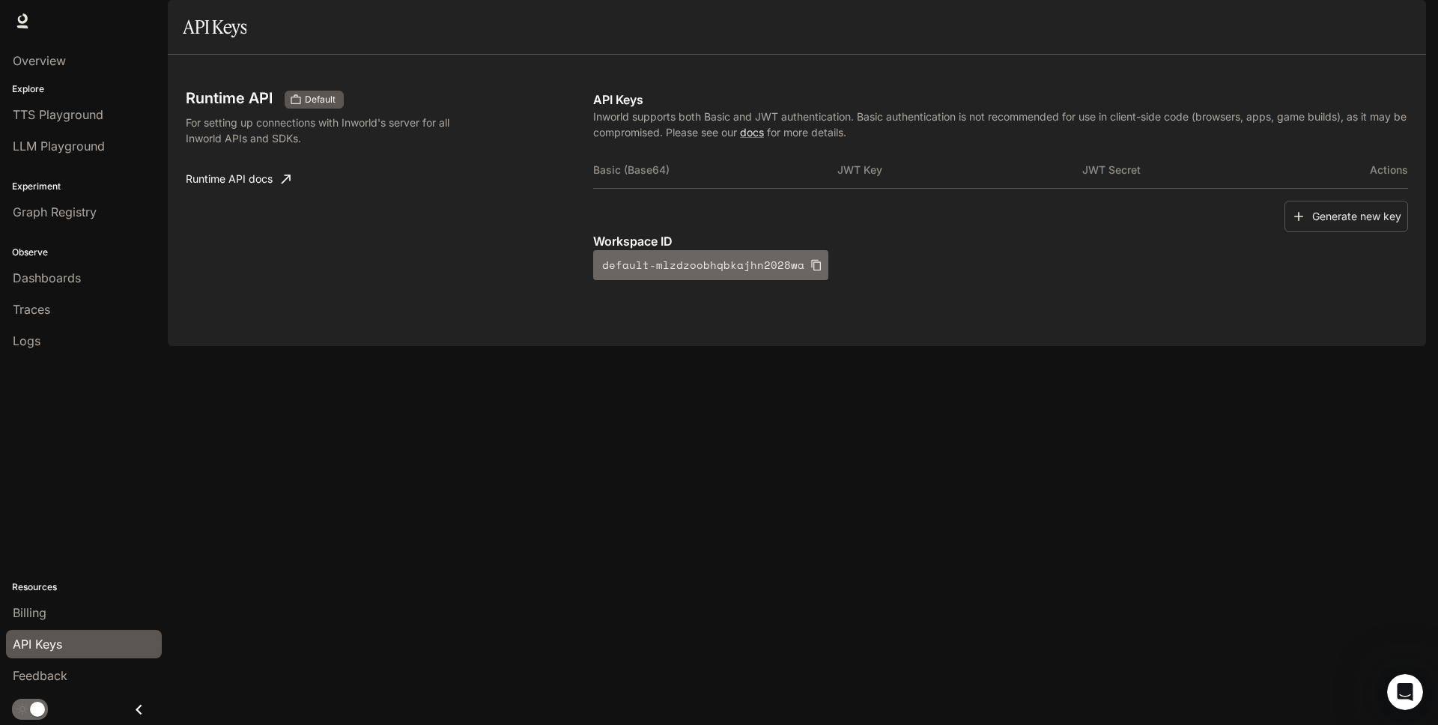
click at [810, 271] on icon "button" at bounding box center [816, 265] width 12 height 12
click at [885, 324] on div "Runtime API Default For setting up connections with Inworld's server for all In…" at bounding box center [797, 200] width 1222 height 255
click at [1309, 233] on button "Generate new key" at bounding box center [1346, 217] width 124 height 32
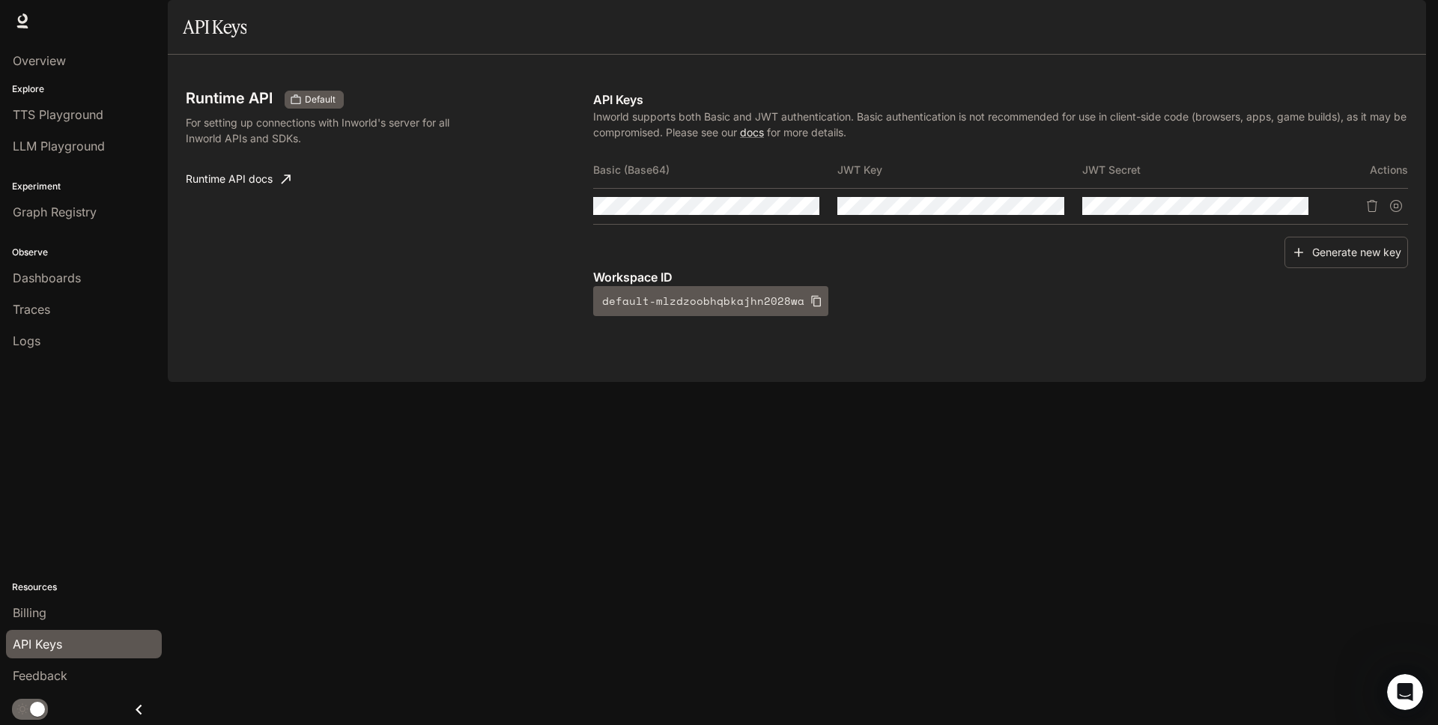
click at [233, 194] on link "Runtime API docs" at bounding box center [238, 179] width 117 height 30
click at [64, 269] on span "Dashboards" at bounding box center [47, 278] width 68 height 18
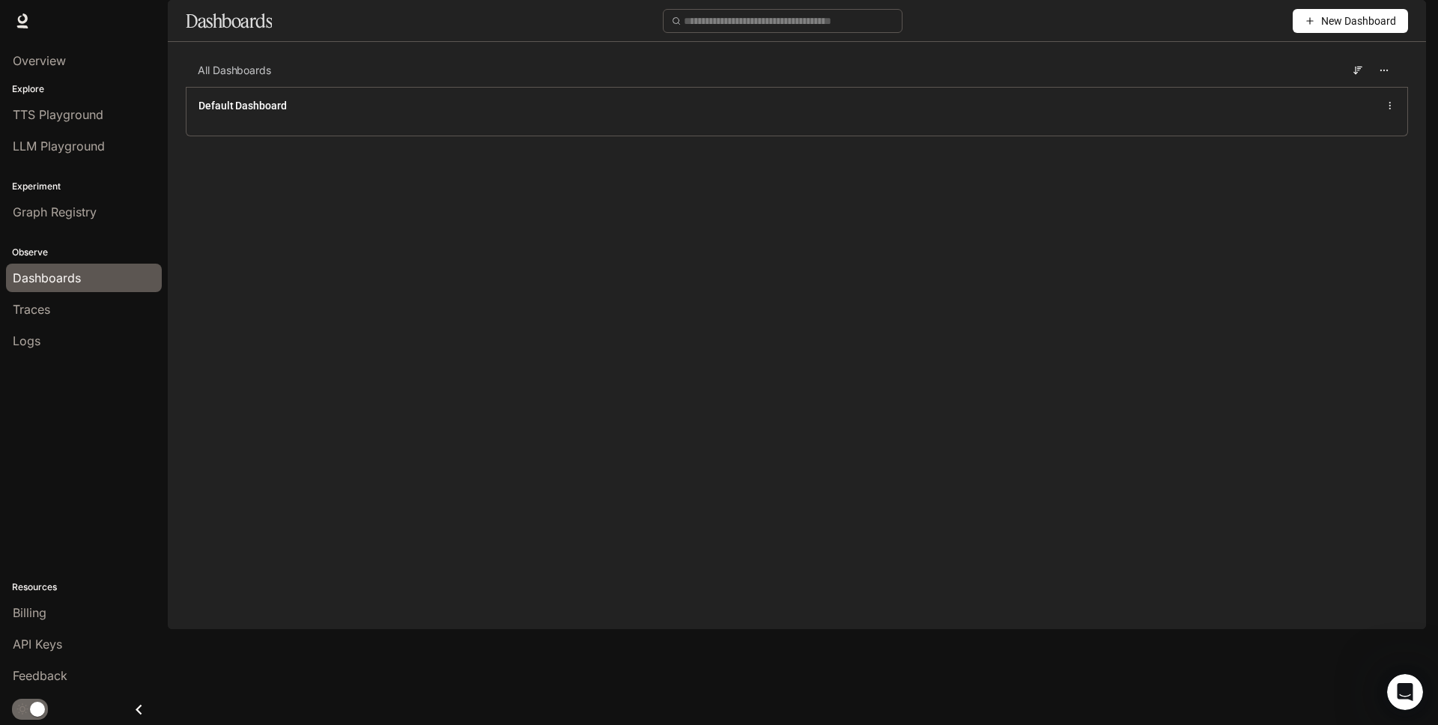
click at [768, 159] on main "Dashboards New Dashboard All Dashboards Default Dashboard" at bounding box center [797, 79] width 1258 height 159
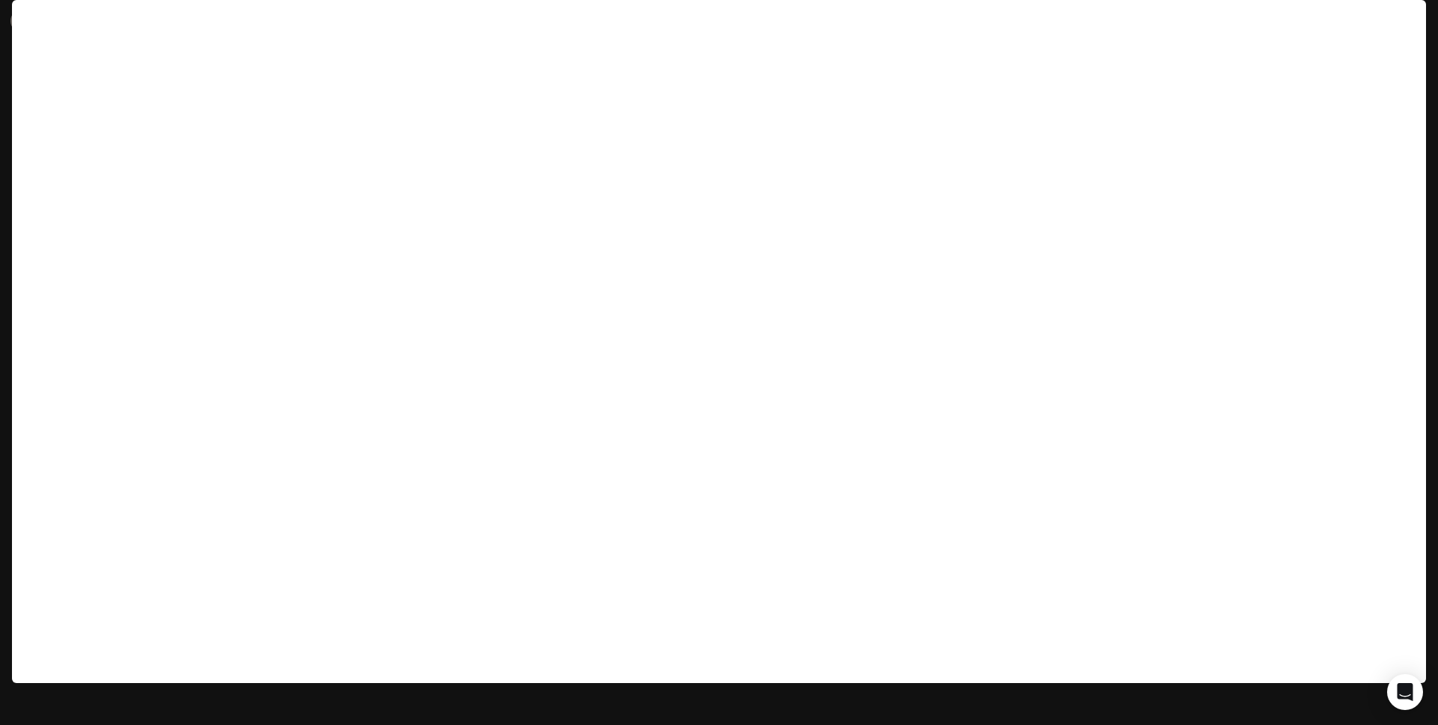
click at [28, 19] on icon at bounding box center [22, 20] width 15 height 15
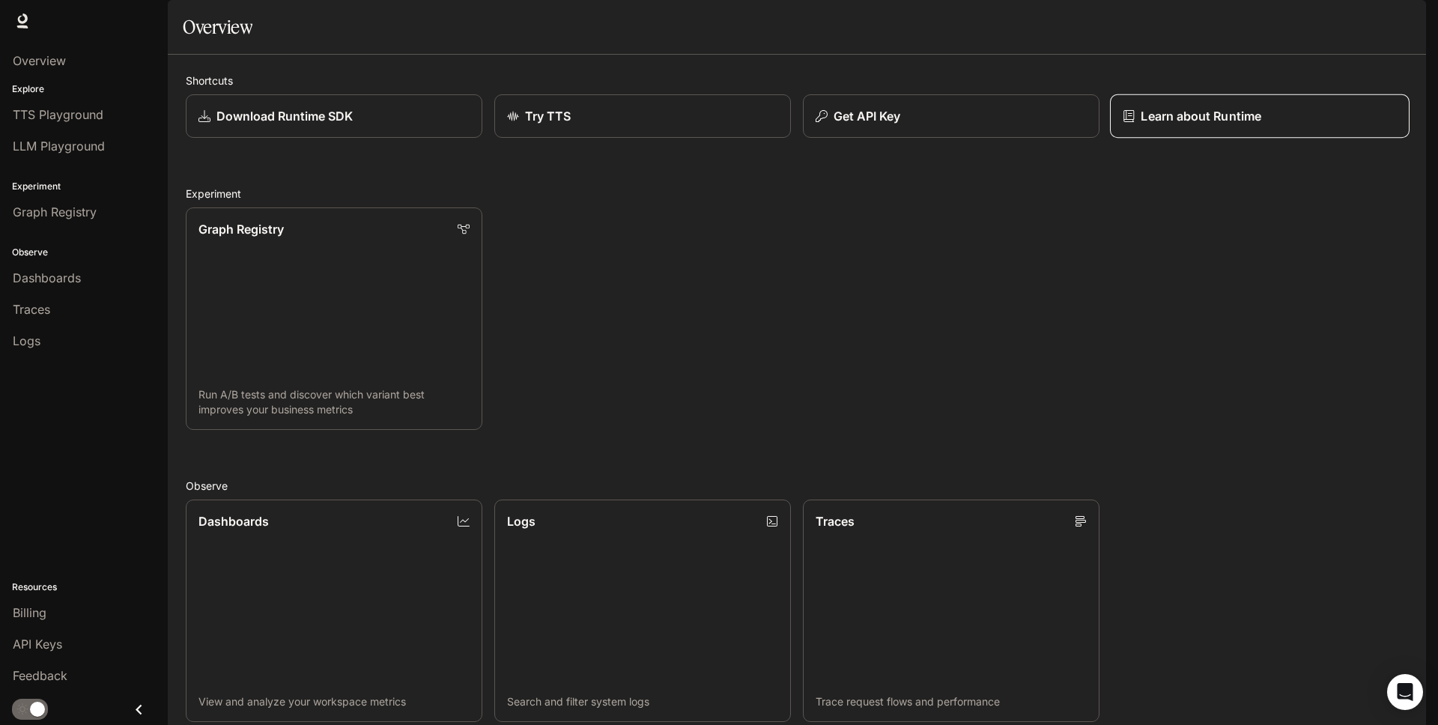
click at [1220, 125] on p "Learn about Runtime" at bounding box center [1200, 116] width 121 height 18
